Goal: Transaction & Acquisition: Purchase product/service

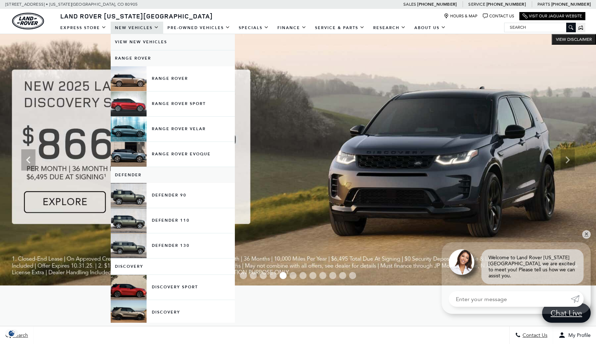
click at [136, 43] on link "View New Vehicles" at bounding box center [173, 42] width 124 height 16
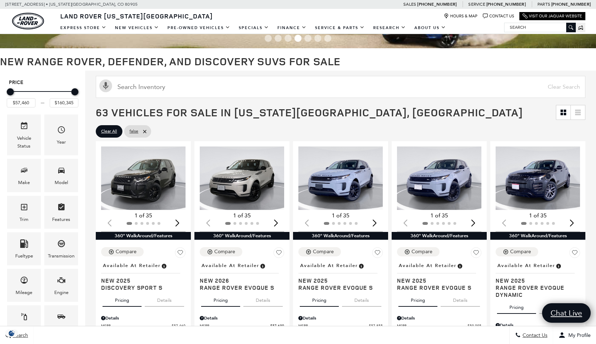
scroll to position [44, 0]
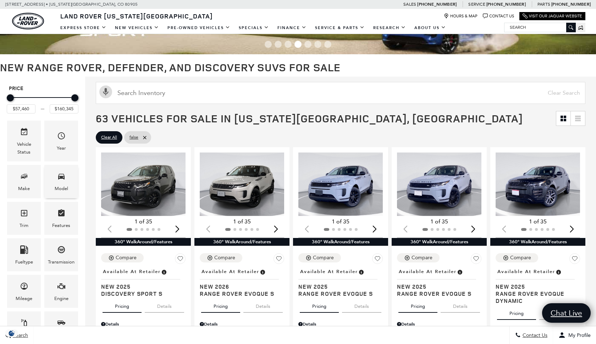
click at [64, 180] on icon "Model" at bounding box center [61, 176] width 9 height 9
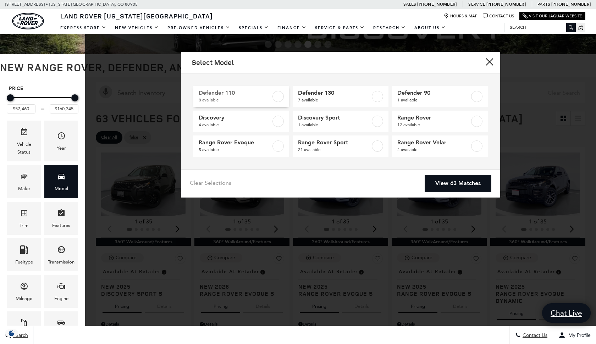
click at [279, 98] on label at bounding box center [278, 96] width 11 height 11
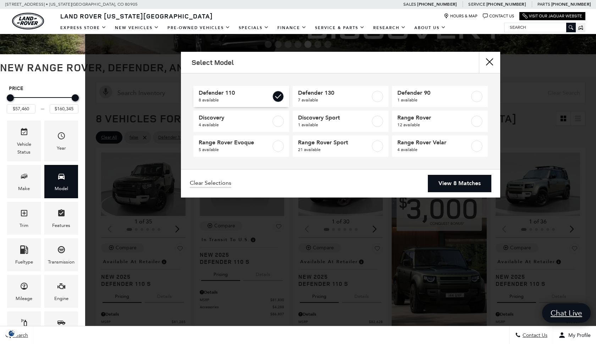
type input "$69,909"
type input "$125,234"
checkbox input "true"
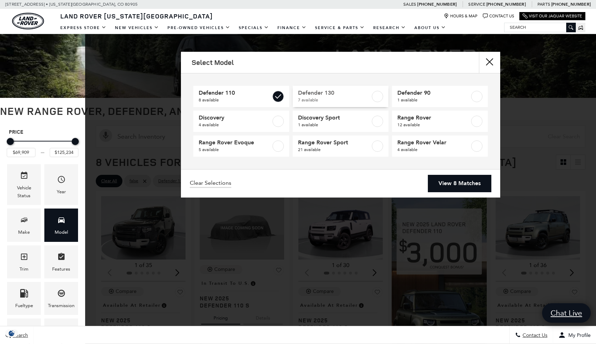
click at [380, 97] on label at bounding box center [377, 96] width 11 height 11
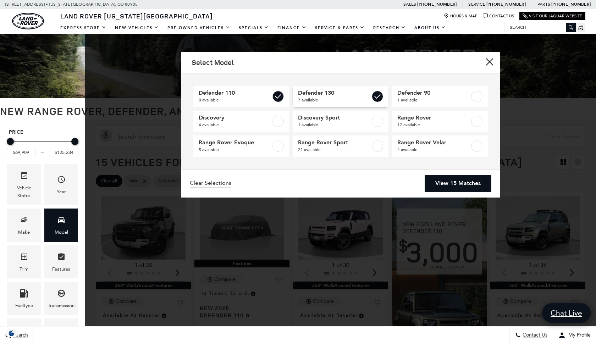
type input "$134,749"
checkbox input "true"
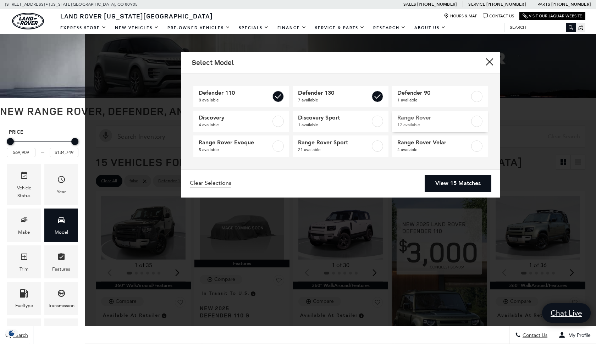
click at [477, 121] on label at bounding box center [476, 121] width 11 height 11
type input "$160,345"
checkbox input "true"
click at [376, 148] on label at bounding box center [377, 146] width 11 height 11
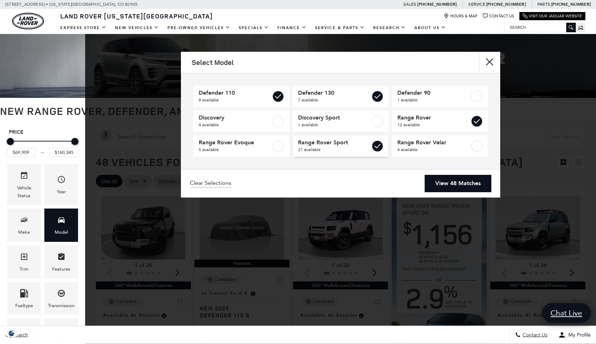
checkbox input "true"
click at [478, 147] on label at bounding box center [476, 146] width 11 height 11
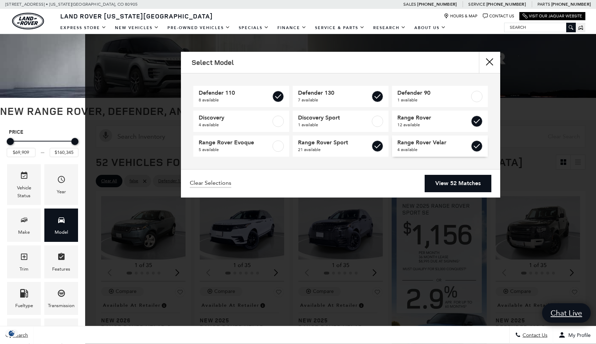
type input "$64,625"
checkbox input "true"
click at [280, 148] on label at bounding box center [278, 146] width 11 height 11
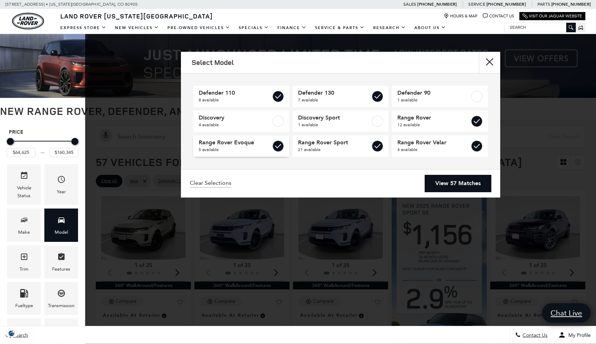
type input "$57,690"
checkbox input "true"
click at [455, 182] on link "View 57 Matches" at bounding box center [458, 183] width 67 height 17
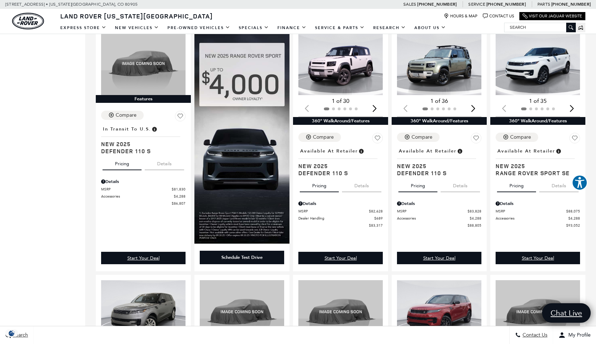
scroll to position [663, 0]
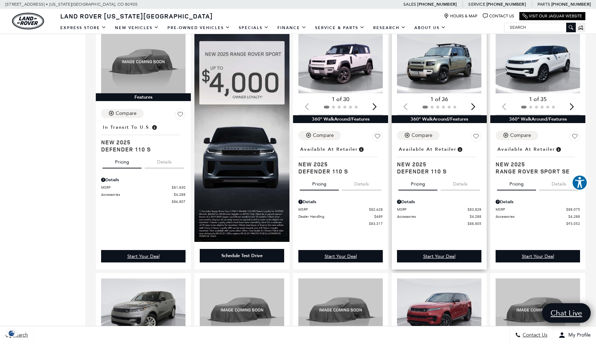
click at [449, 61] on img "1 / 2" at bounding box center [439, 62] width 84 height 64
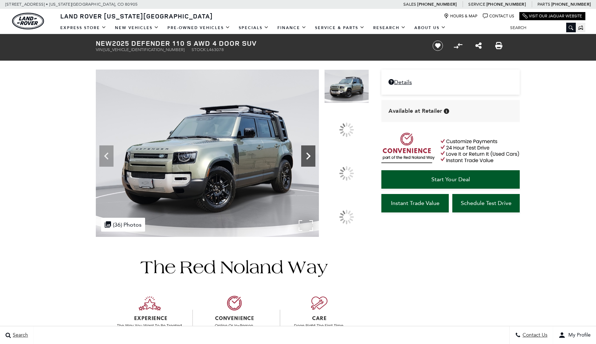
click at [315, 163] on icon at bounding box center [308, 156] width 14 height 14
click at [311, 160] on icon at bounding box center [309, 156] width 4 height 7
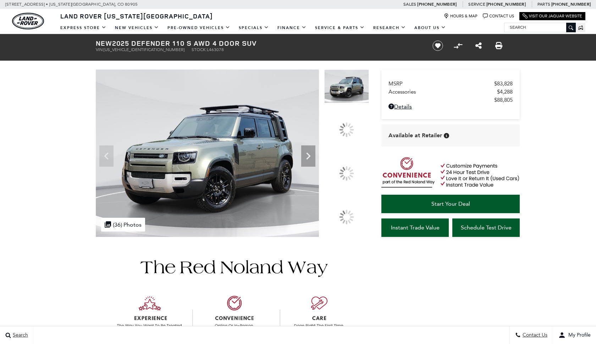
click at [129, 255] on img at bounding box center [232, 320] width 273 height 166
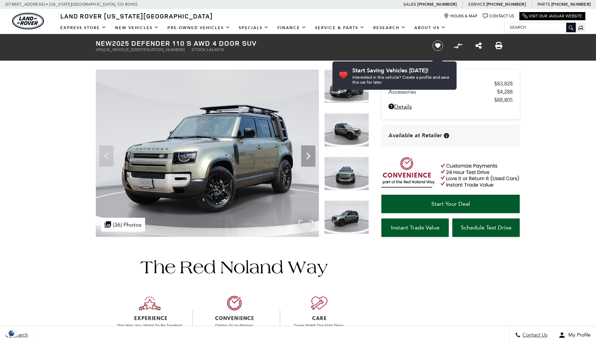
click at [220, 168] on img at bounding box center [207, 154] width 223 height 168
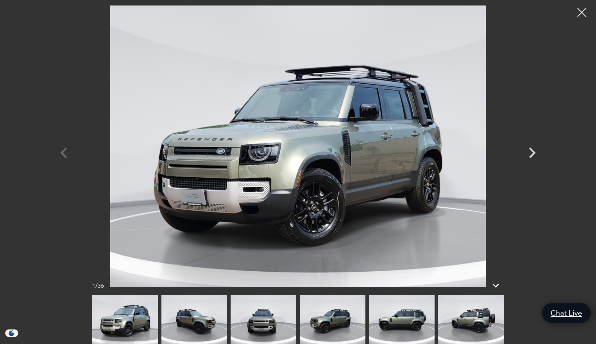
click at [482, 324] on img at bounding box center [471, 319] width 66 height 49
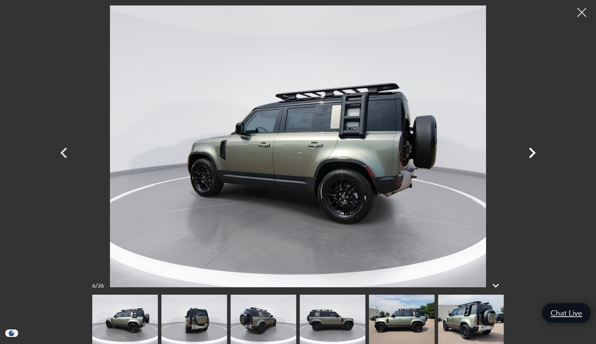
click at [530, 152] on icon "Next" at bounding box center [532, 152] width 21 height 21
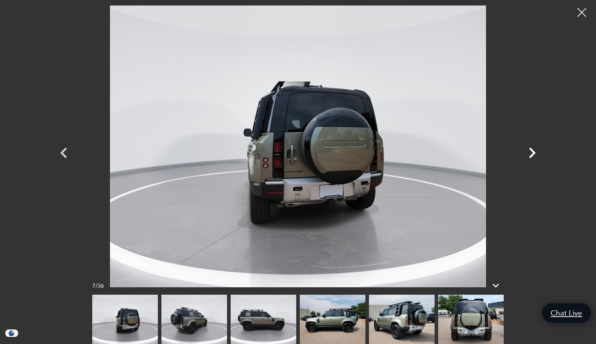
click at [532, 151] on icon "Next" at bounding box center [532, 153] width 7 height 11
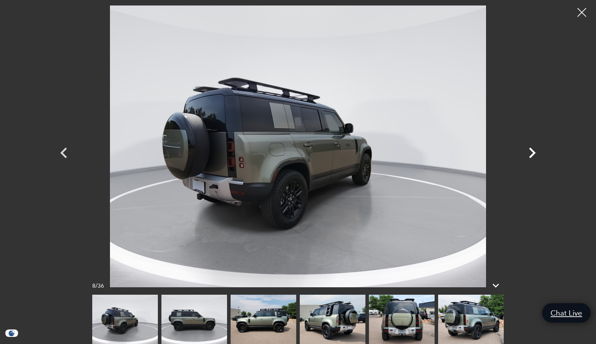
click at [532, 151] on icon "Next" at bounding box center [532, 152] width 21 height 21
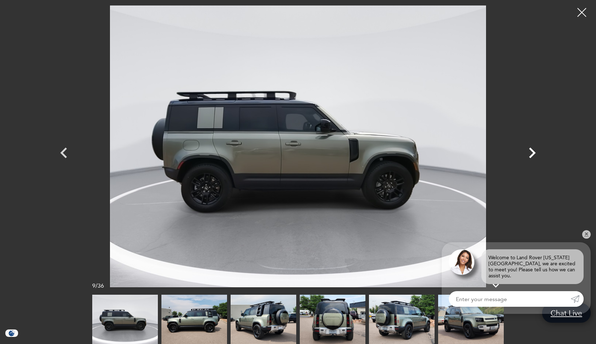
click at [532, 151] on icon "Next" at bounding box center [532, 153] width 7 height 11
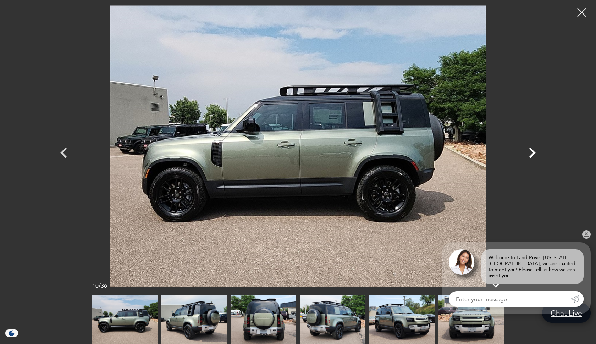
click at [532, 151] on icon "Next" at bounding box center [532, 153] width 7 height 11
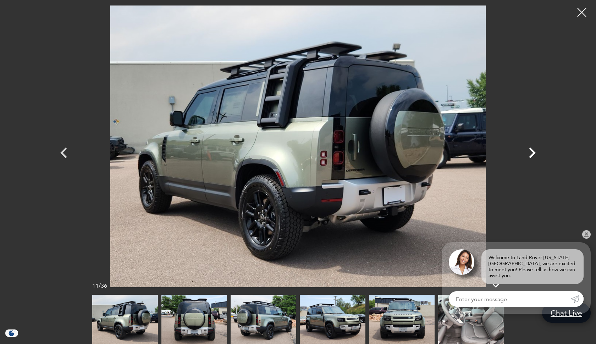
click at [532, 151] on icon "Next" at bounding box center [532, 153] width 7 height 11
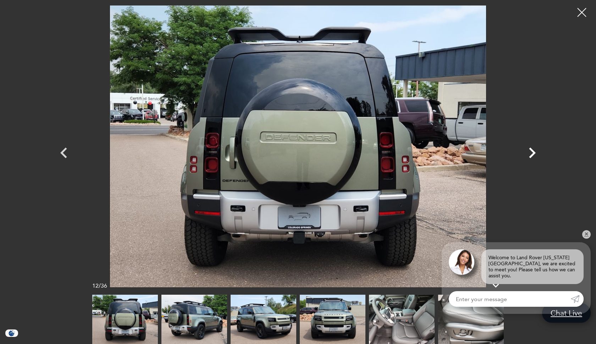
click at [532, 151] on icon "Next" at bounding box center [532, 153] width 7 height 11
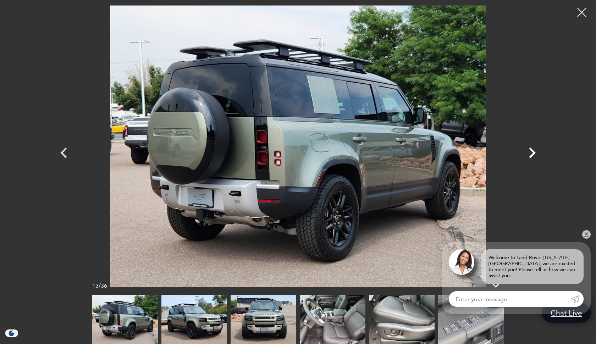
click at [532, 151] on icon "Next" at bounding box center [532, 153] width 7 height 11
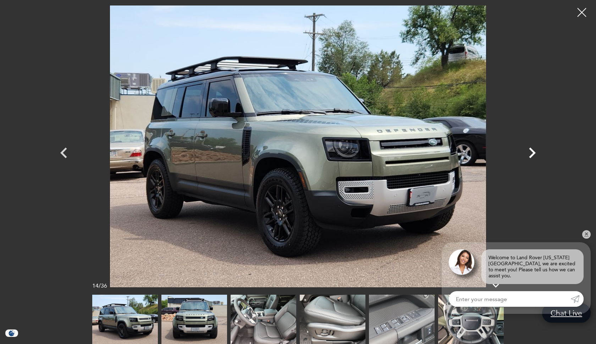
click at [533, 154] on icon "Next" at bounding box center [532, 153] width 7 height 11
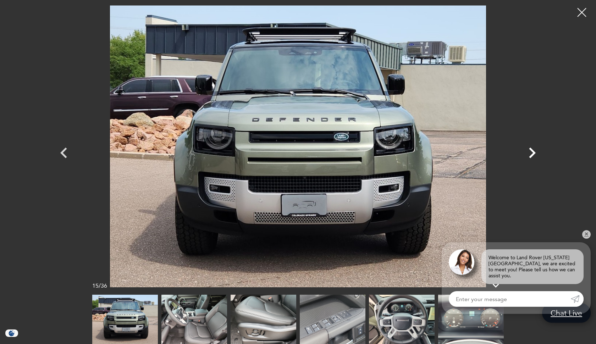
click at [533, 153] on icon "Next" at bounding box center [532, 153] width 7 height 11
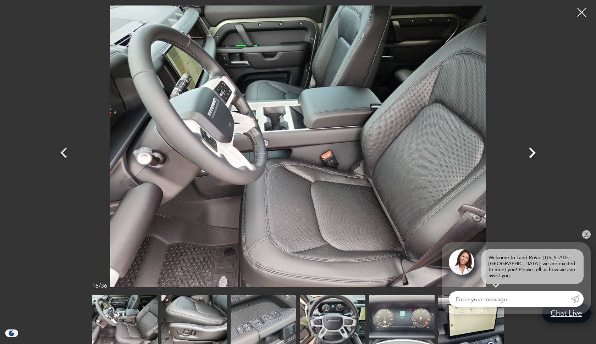
click at [533, 153] on icon "Next" at bounding box center [532, 153] width 7 height 11
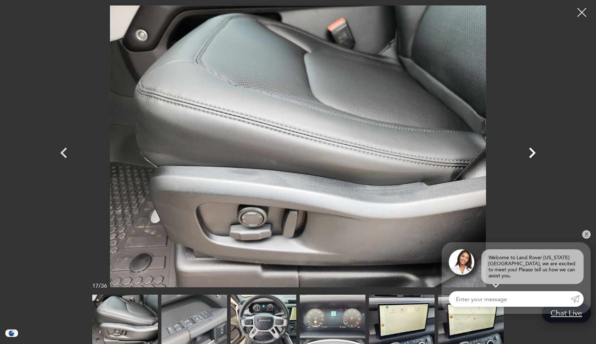
click at [533, 153] on icon "Next" at bounding box center [532, 153] width 7 height 11
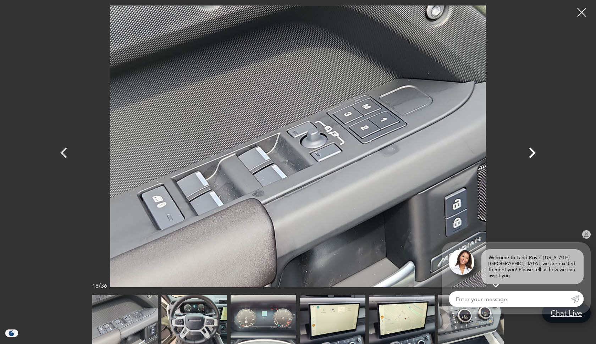
click at [532, 152] on icon "Next" at bounding box center [532, 153] width 7 height 11
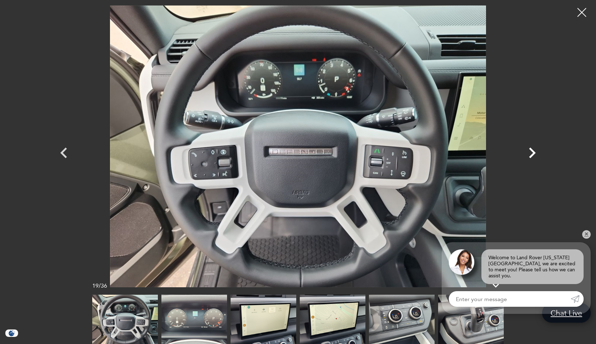
click at [532, 152] on icon "Next" at bounding box center [532, 153] width 7 height 11
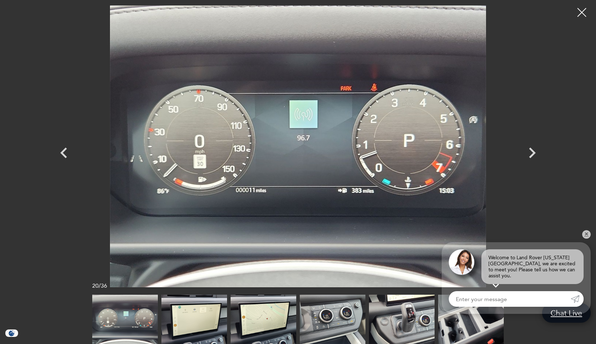
click at [581, 5] on div at bounding box center [582, 13] width 18 height 18
